Goal: Information Seeking & Learning: Learn about a topic

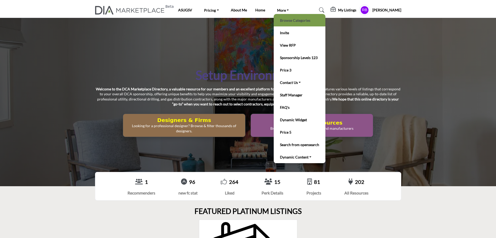
click at [289, 19] on link "Browse Categories" at bounding box center [299, 20] width 46 height 7
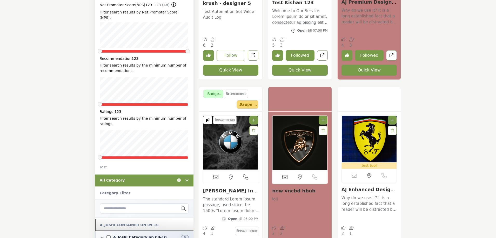
scroll to position [156, 0]
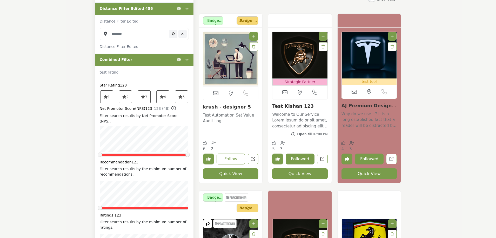
click at [292, 104] on link "Test Kishan 123" at bounding box center [293, 106] width 42 height 5
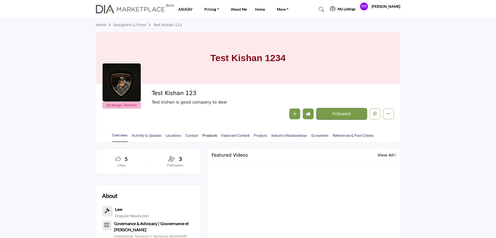
scroll to position [26, 0]
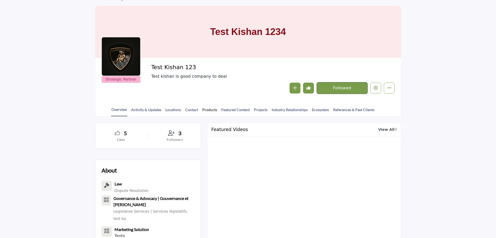
click at [207, 111] on link "Products" at bounding box center [209, 111] width 15 height 9
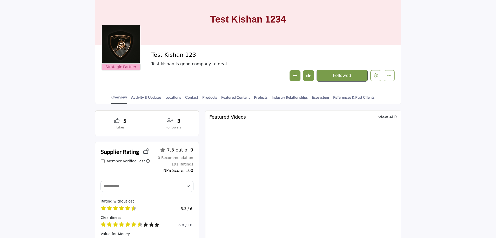
scroll to position [0, 0]
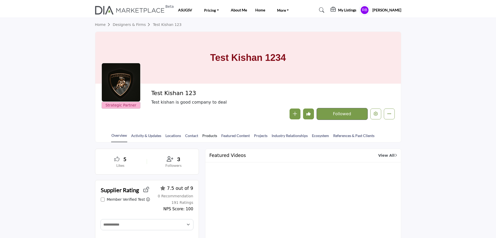
click at [209, 134] on link "Products" at bounding box center [209, 137] width 15 height 9
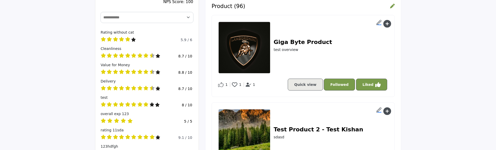
scroll to position [285, 0]
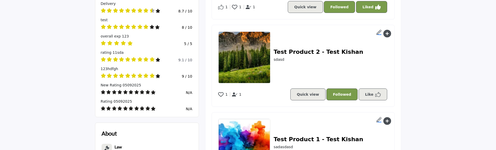
scroll to position [285, 0]
